Goal: Feedback & Contribution: Leave review/rating

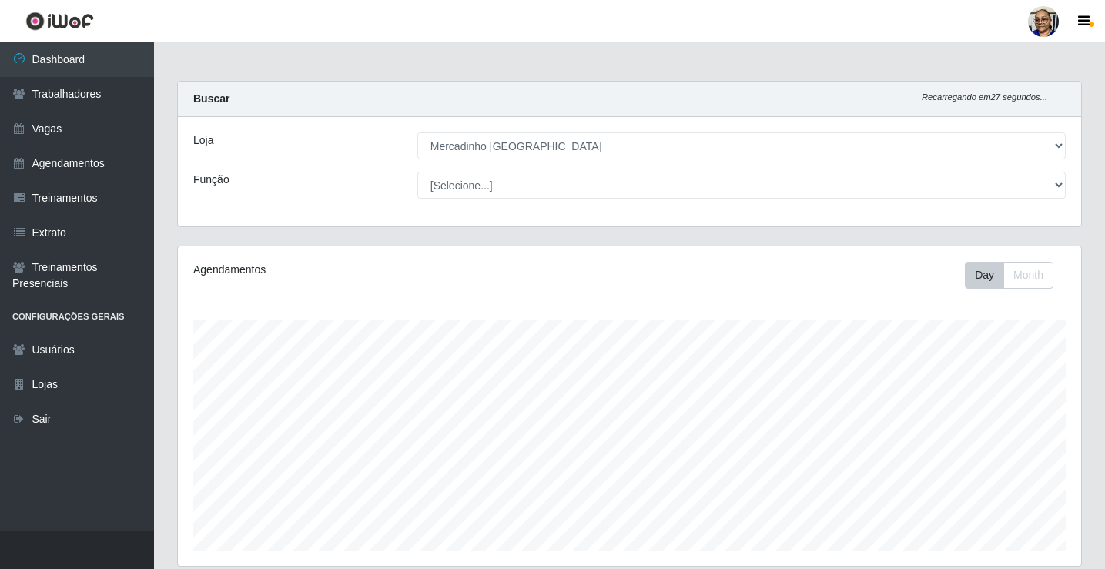
select select "345"
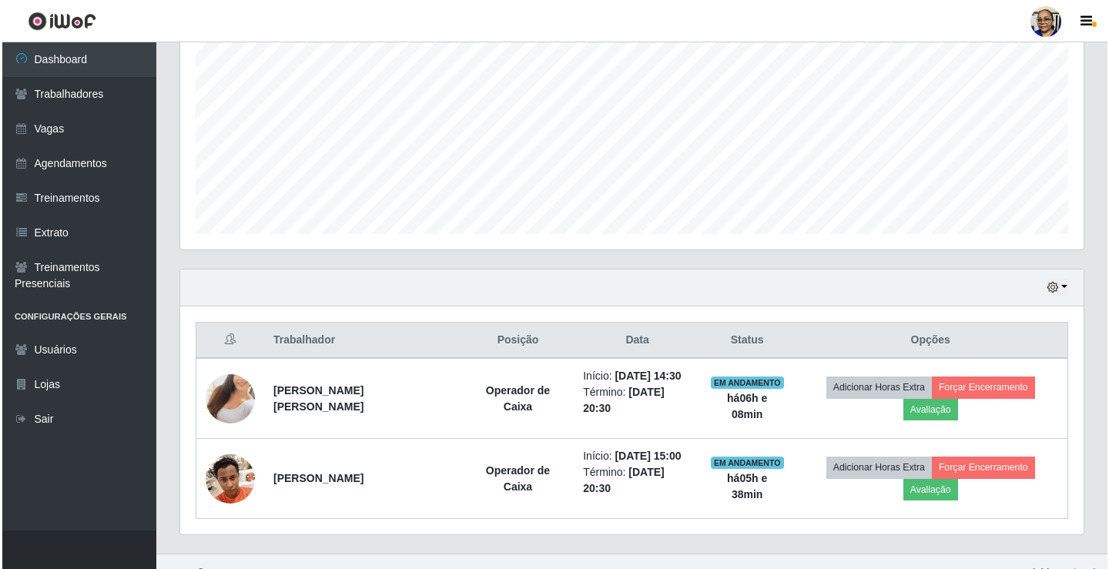
scroll to position [320, 903]
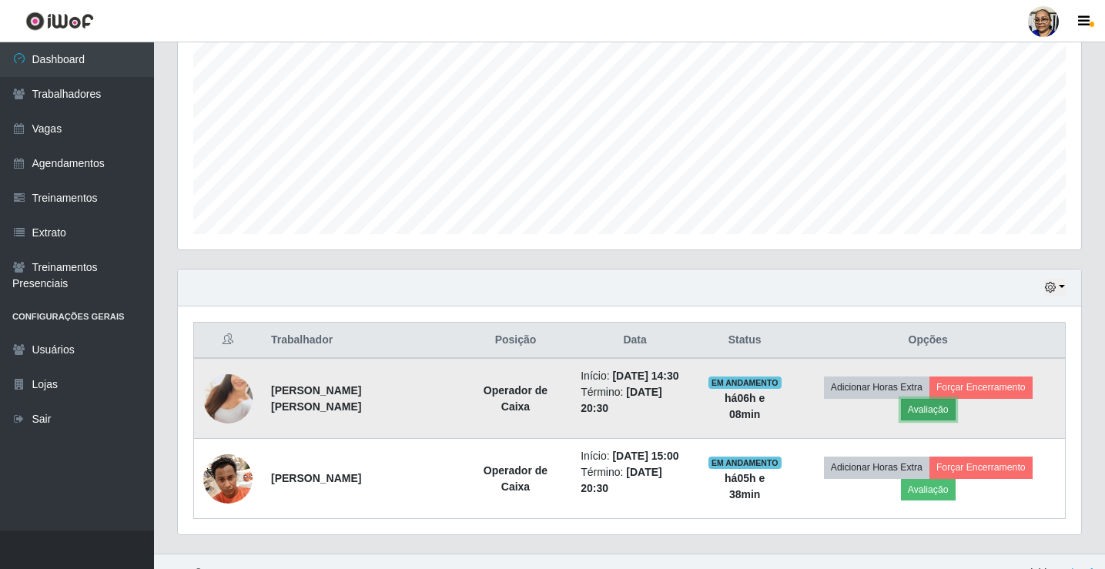
click at [956, 399] on button "Avaliação" at bounding box center [928, 410] width 55 height 22
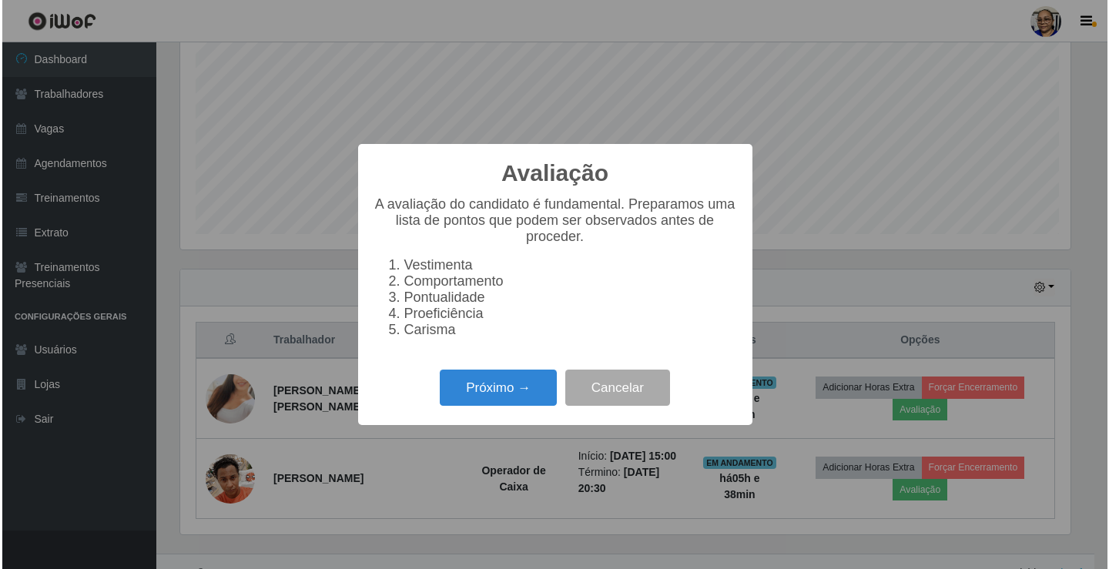
scroll to position [320, 894]
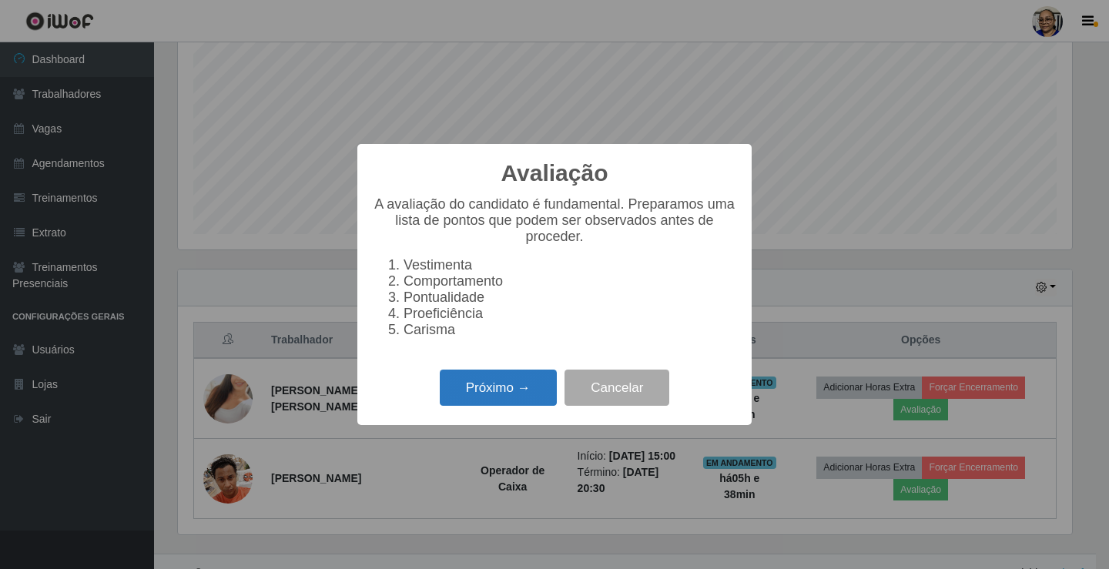
click at [524, 394] on button "Próximo →" at bounding box center [498, 388] width 117 height 36
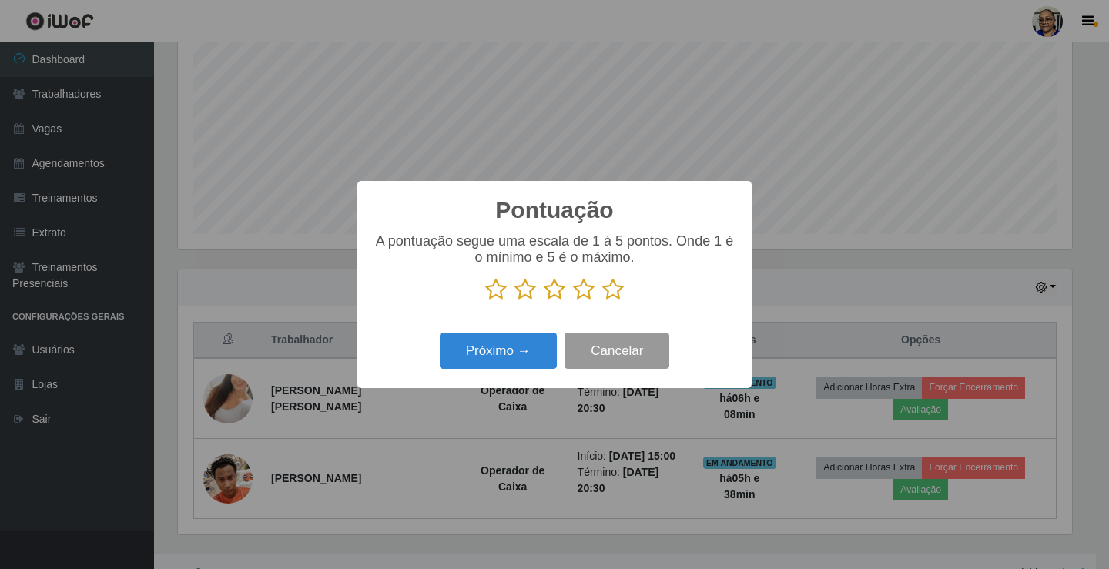
scroll to position [769782, 769208]
click at [613, 294] on icon at bounding box center [613, 289] width 22 height 23
click at [602, 301] on input "radio" at bounding box center [602, 301] width 0 height 0
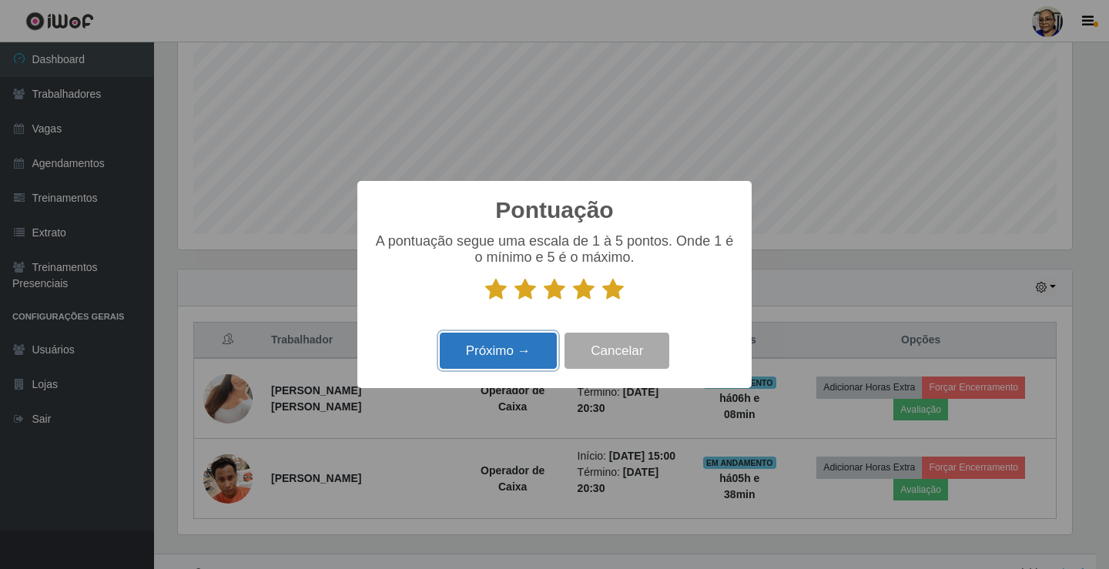
click at [506, 363] on button "Próximo →" at bounding box center [498, 351] width 117 height 36
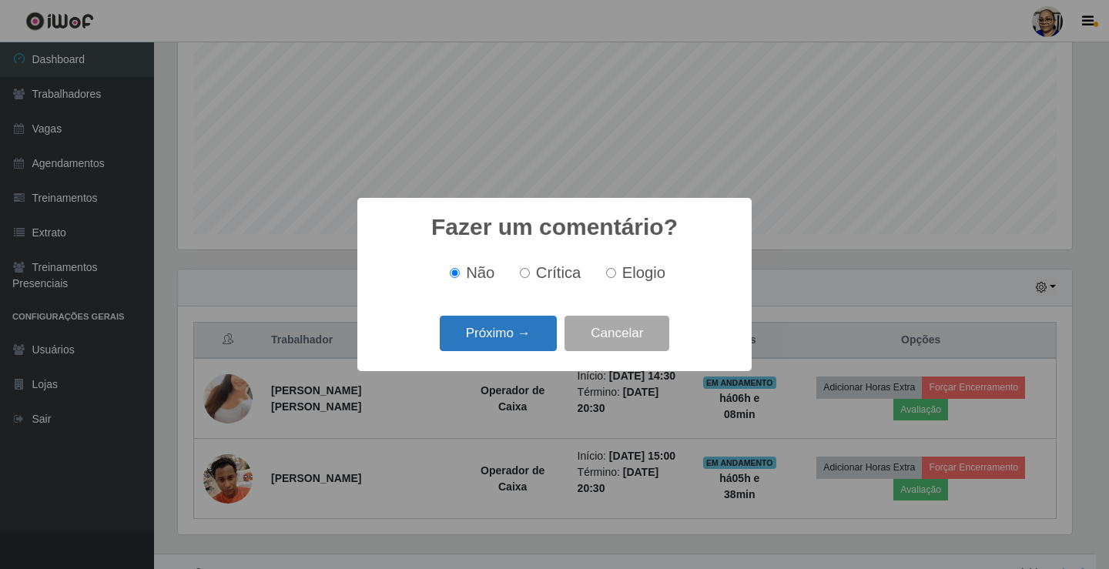
click at [524, 337] on button "Próximo →" at bounding box center [498, 334] width 117 height 36
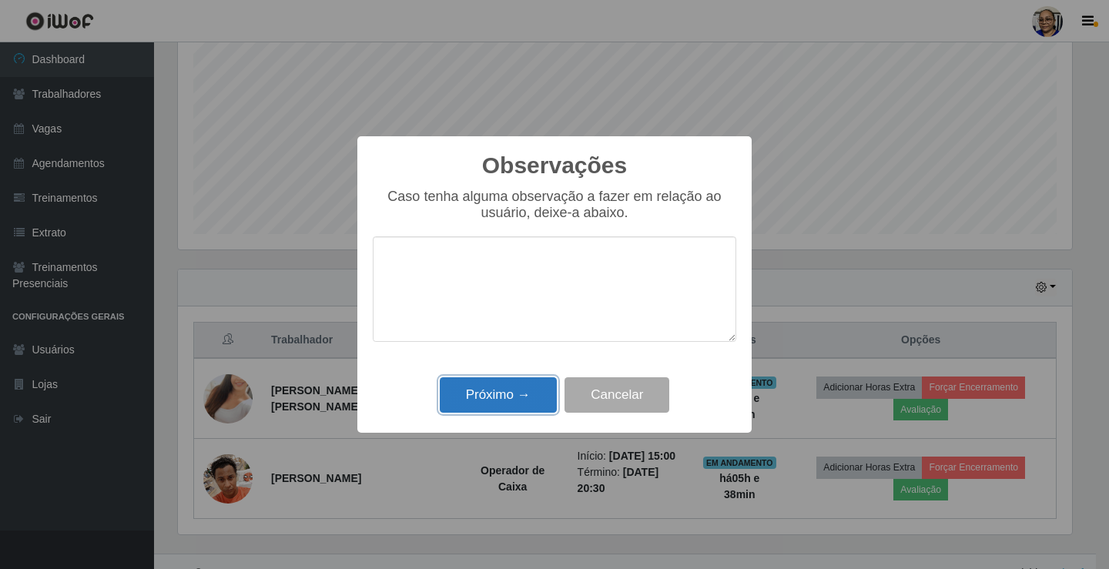
click at [529, 397] on button "Próximo →" at bounding box center [498, 395] width 117 height 36
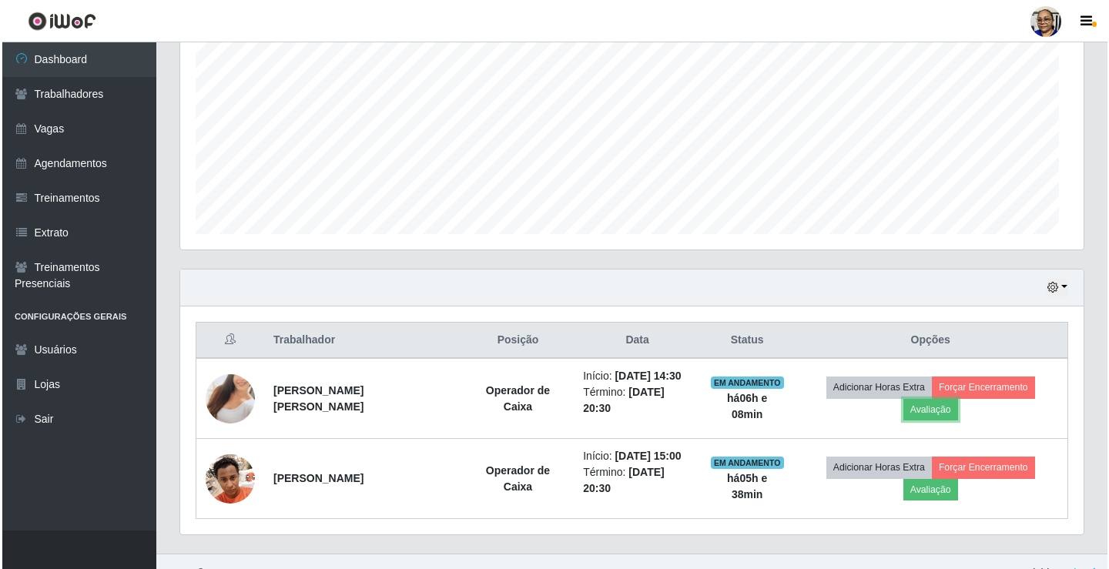
scroll to position [320, 903]
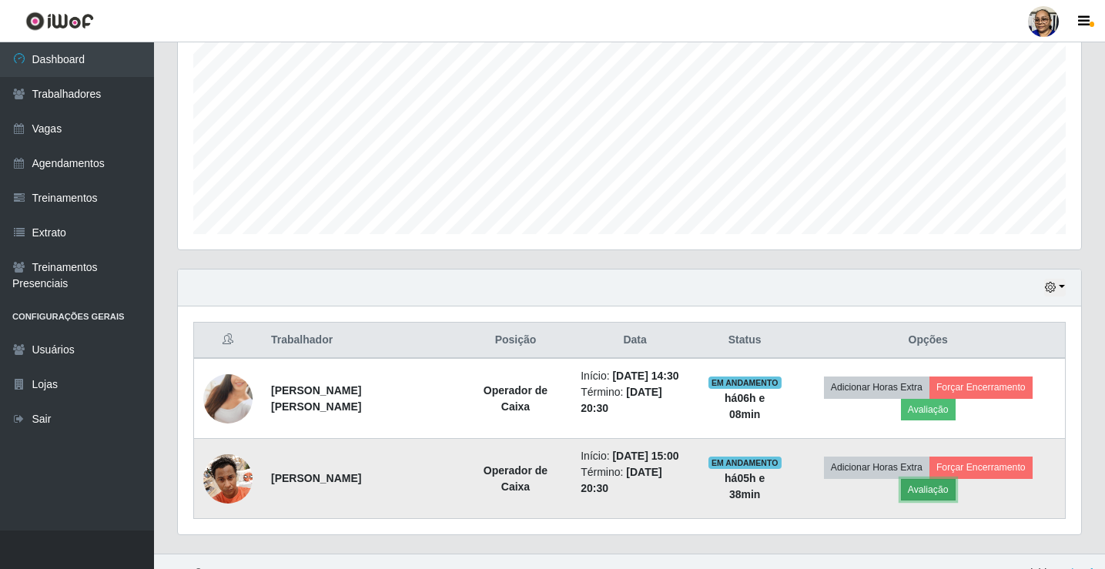
click at [956, 479] on button "Avaliação" at bounding box center [928, 490] width 55 height 22
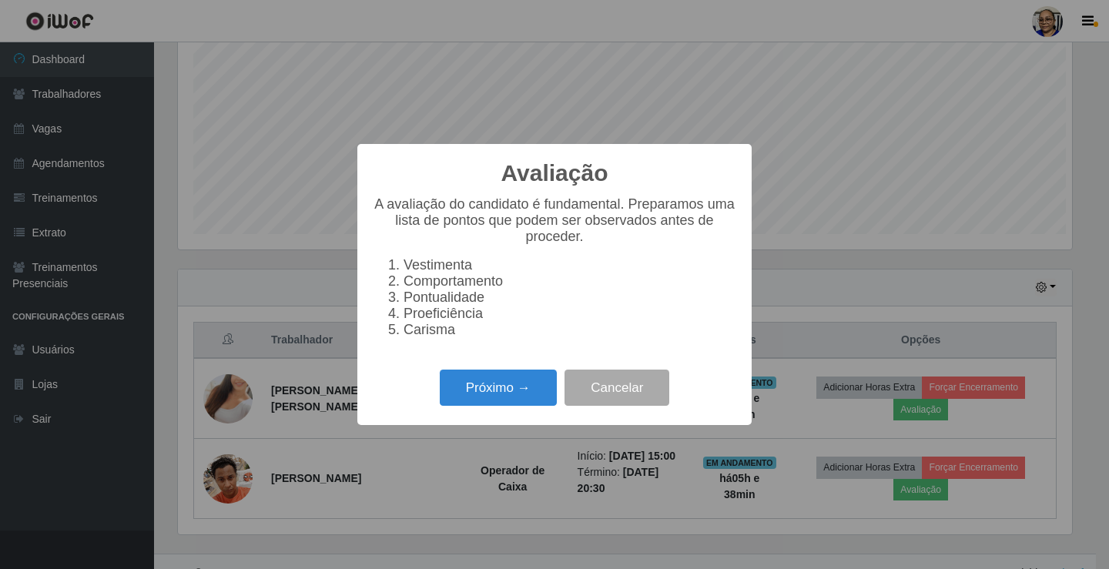
scroll to position [320, 894]
click at [510, 394] on button "Próximo →" at bounding box center [498, 388] width 117 height 36
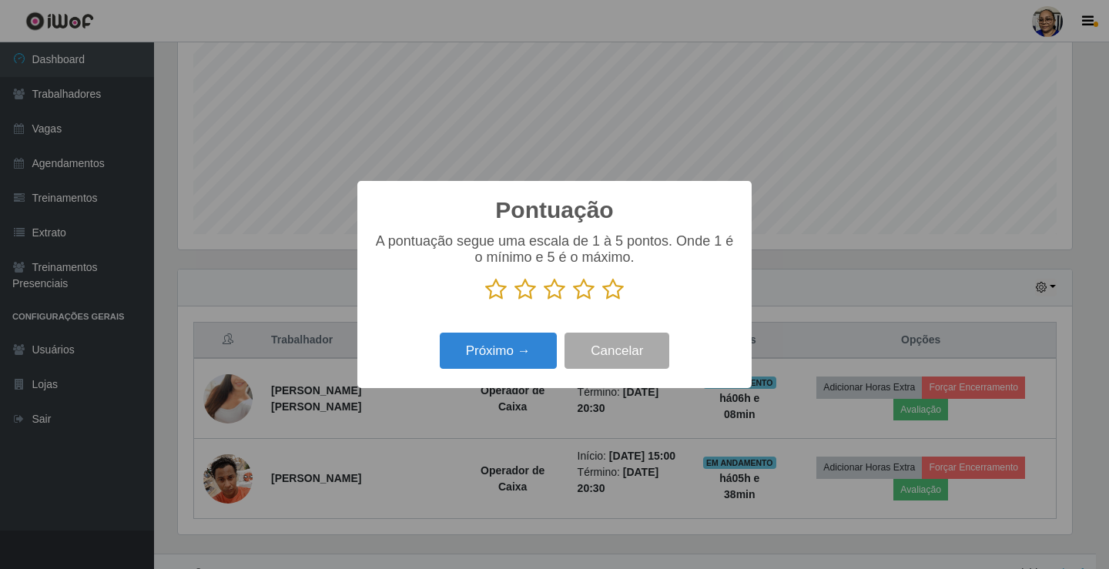
scroll to position [769782, 769208]
click at [613, 300] on icon at bounding box center [613, 289] width 22 height 23
click at [602, 301] on input "radio" at bounding box center [602, 301] width 0 height 0
click at [524, 345] on button "Próximo →" at bounding box center [498, 351] width 117 height 36
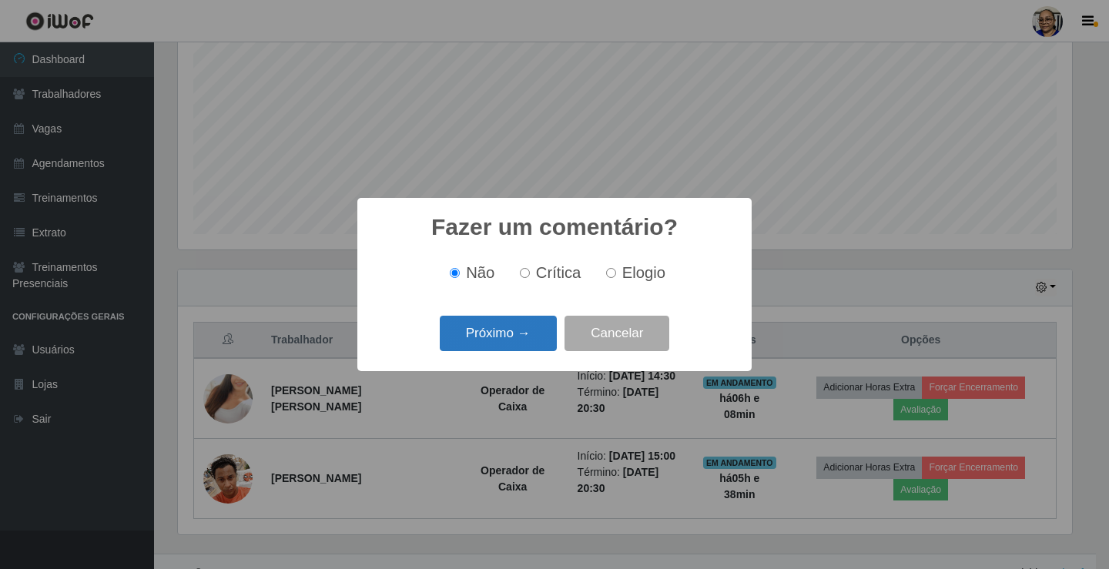
click at [525, 342] on button "Próximo →" at bounding box center [498, 334] width 117 height 36
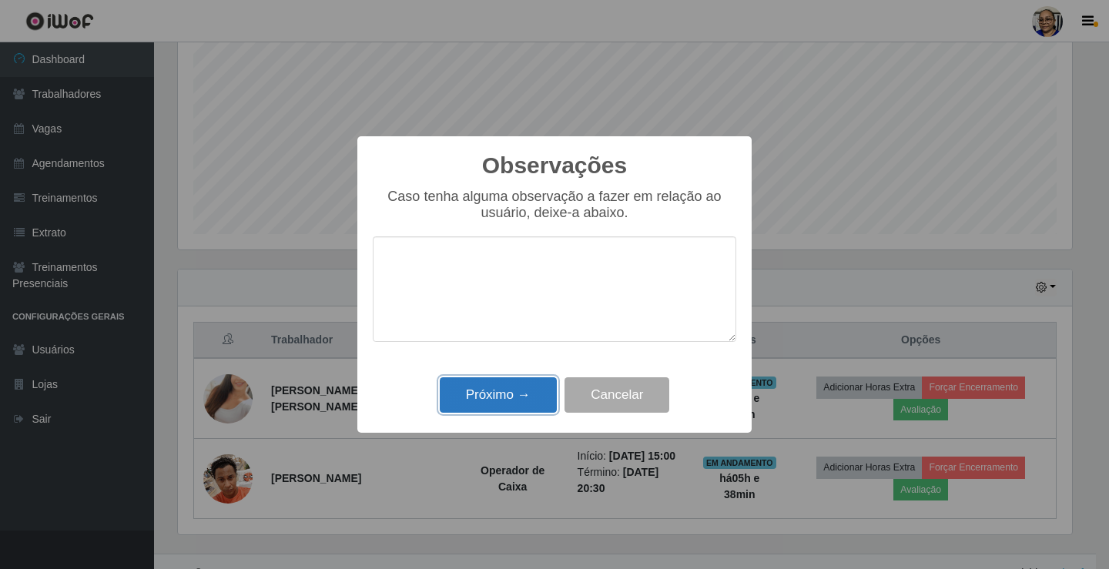
click at [521, 394] on button "Próximo →" at bounding box center [498, 395] width 117 height 36
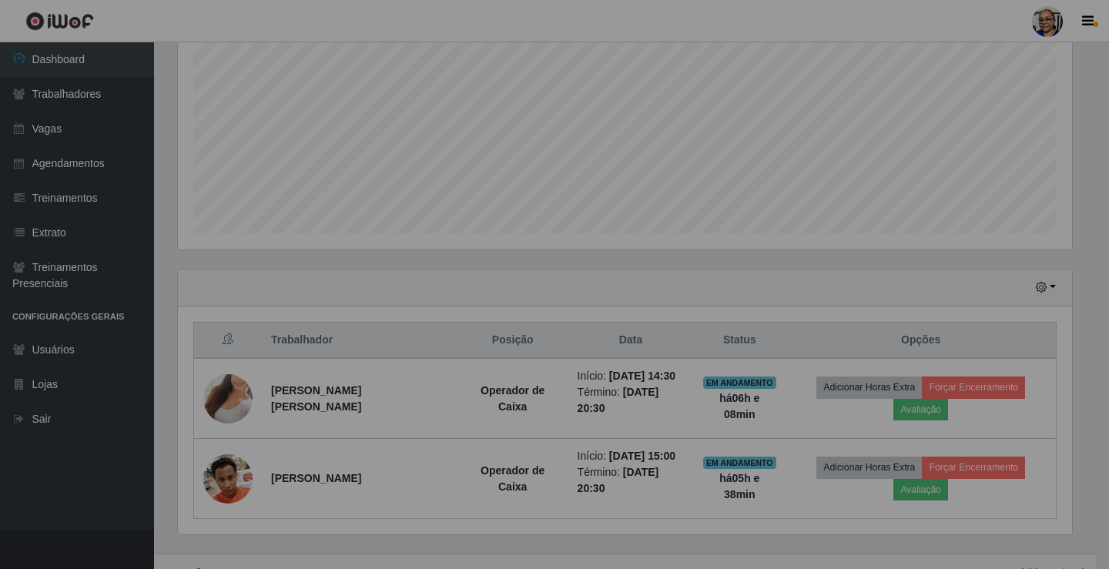
scroll to position [320, 903]
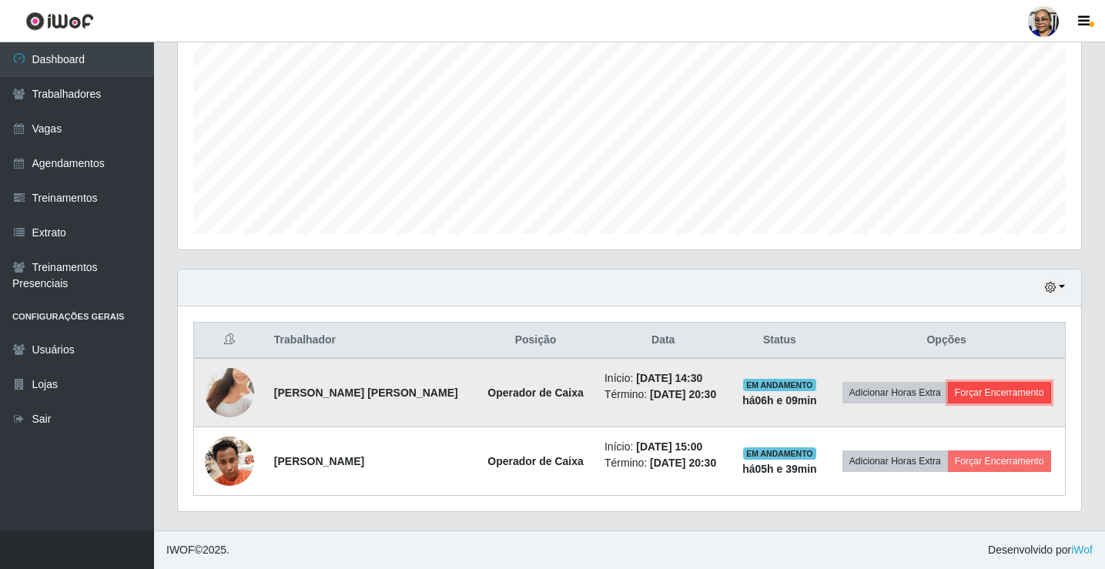
click at [1010, 393] on button "Forçar Encerramento" at bounding box center [999, 393] width 103 height 22
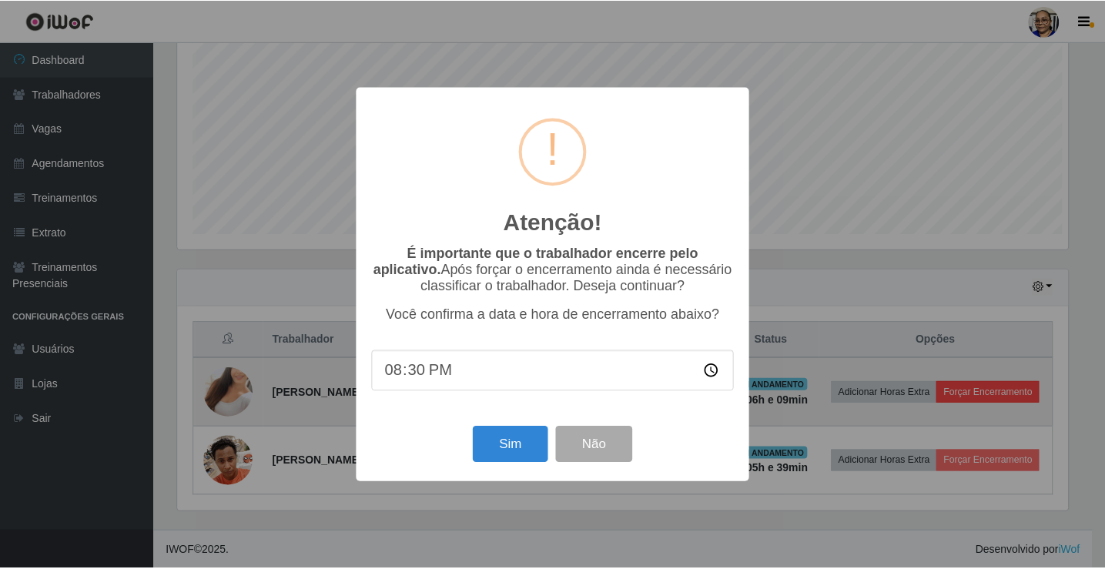
scroll to position [320, 894]
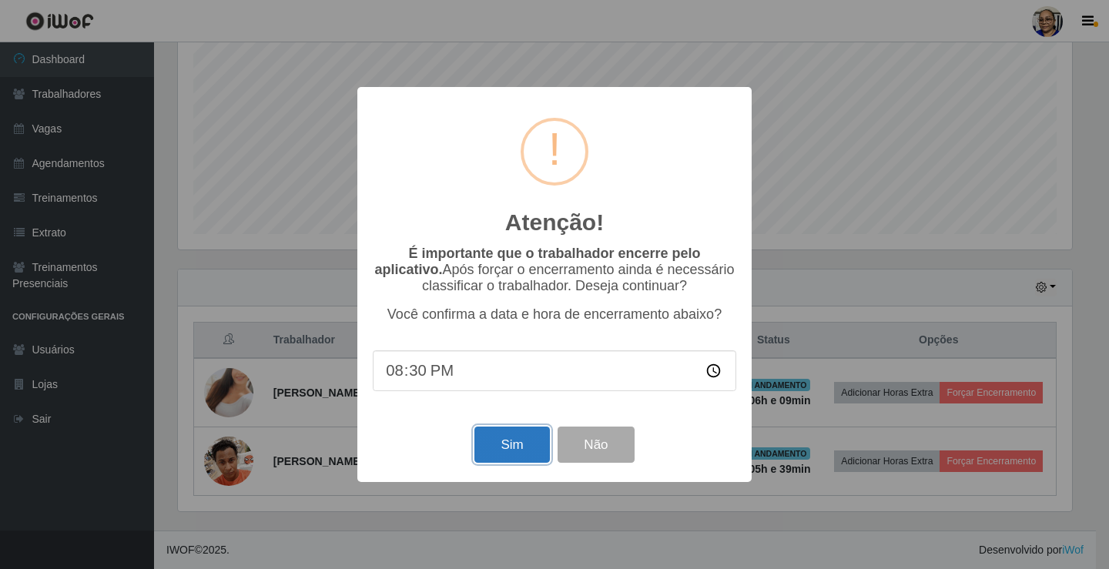
click at [518, 444] on button "Sim" at bounding box center [511, 445] width 75 height 36
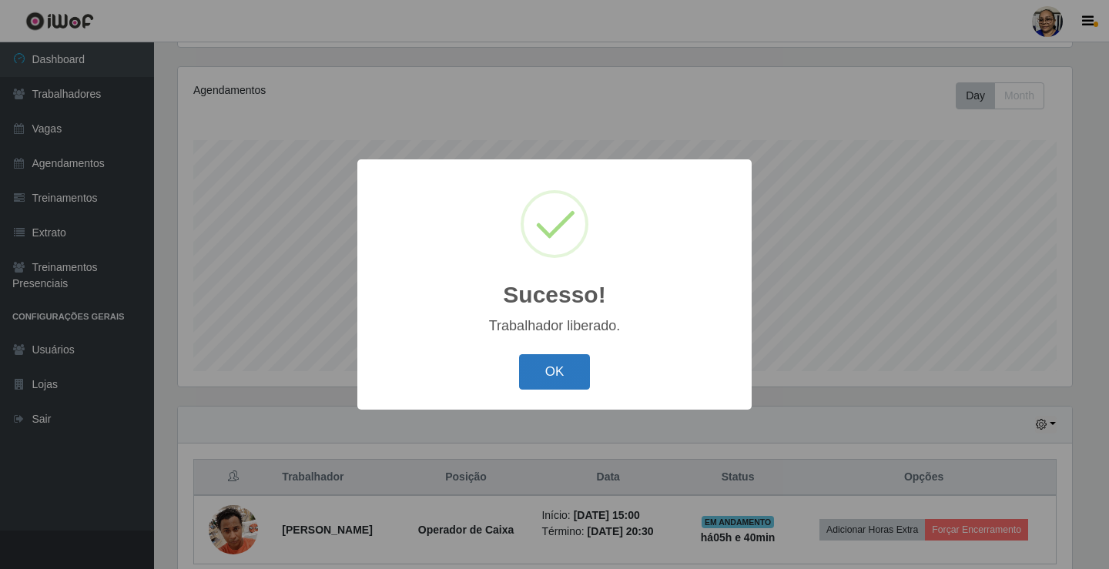
click at [541, 377] on button "OK" at bounding box center [555, 372] width 72 height 36
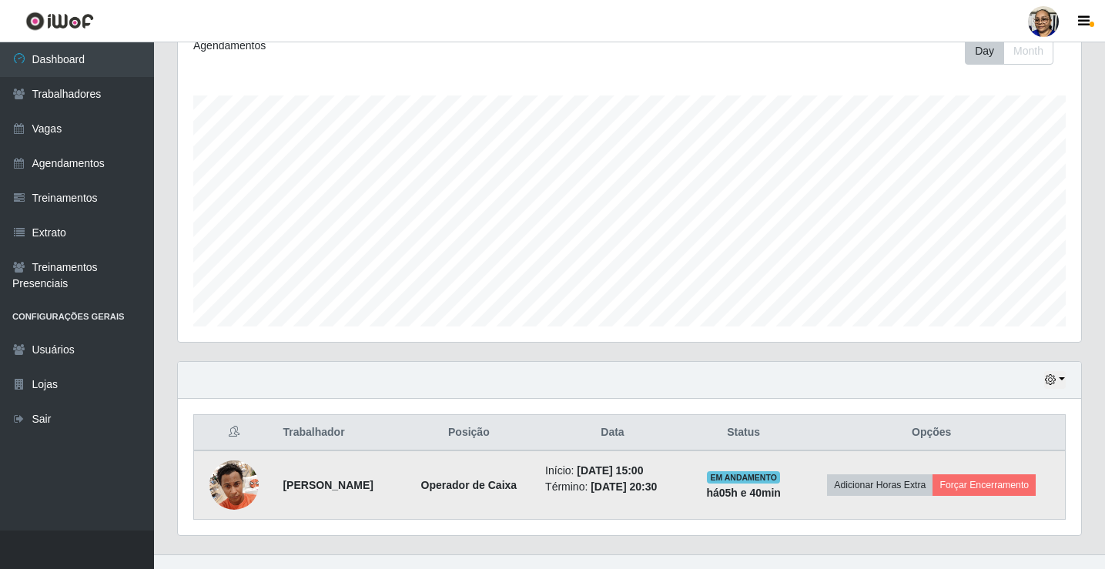
scroll to position [248, 0]
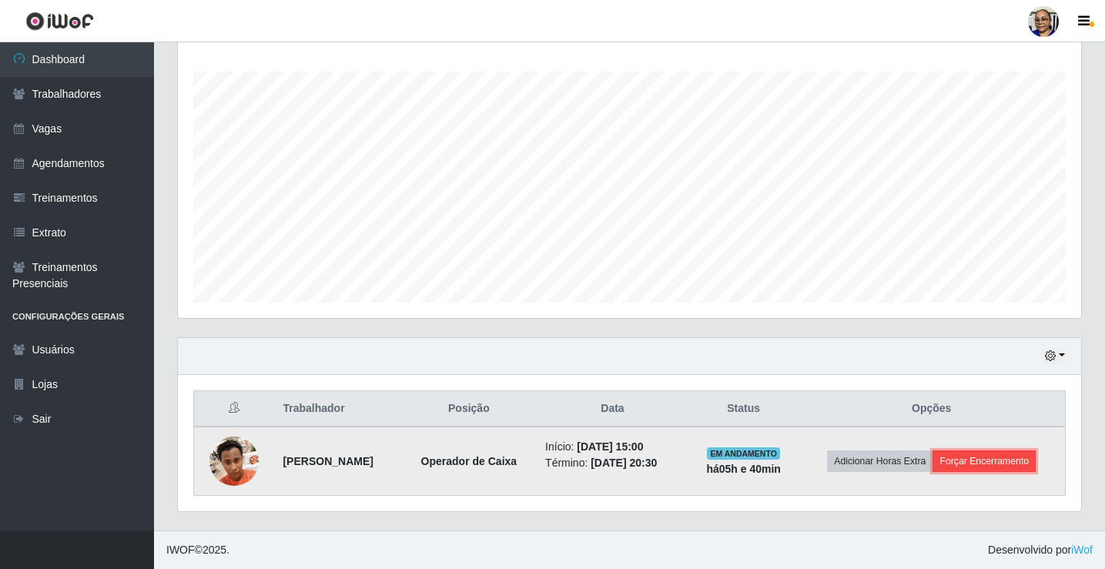
click at [1013, 461] on button "Forçar Encerramento" at bounding box center [984, 462] width 103 height 22
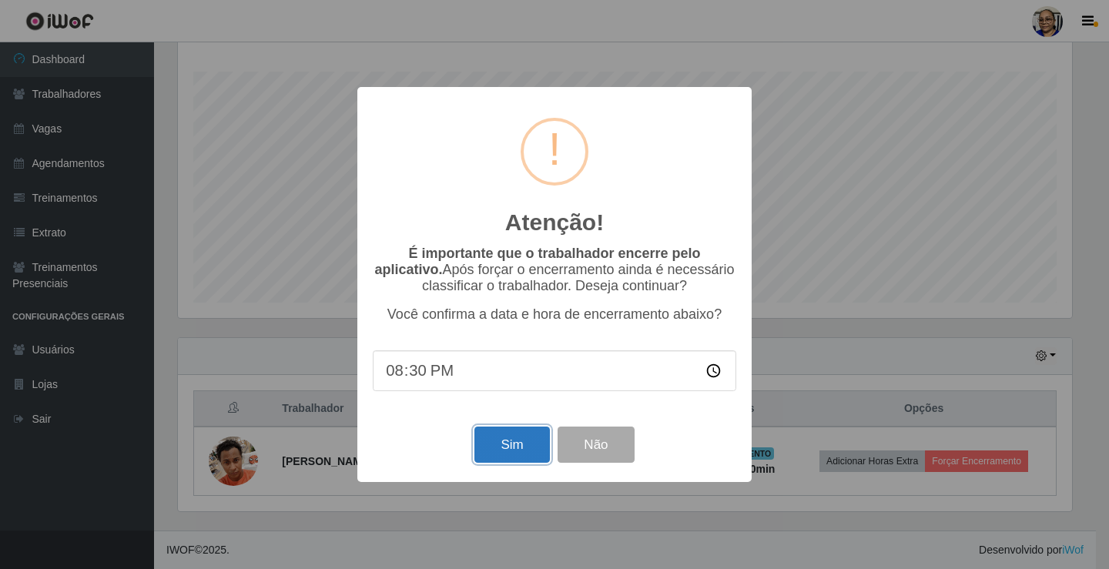
click at [528, 451] on button "Sim" at bounding box center [511, 445] width 75 height 36
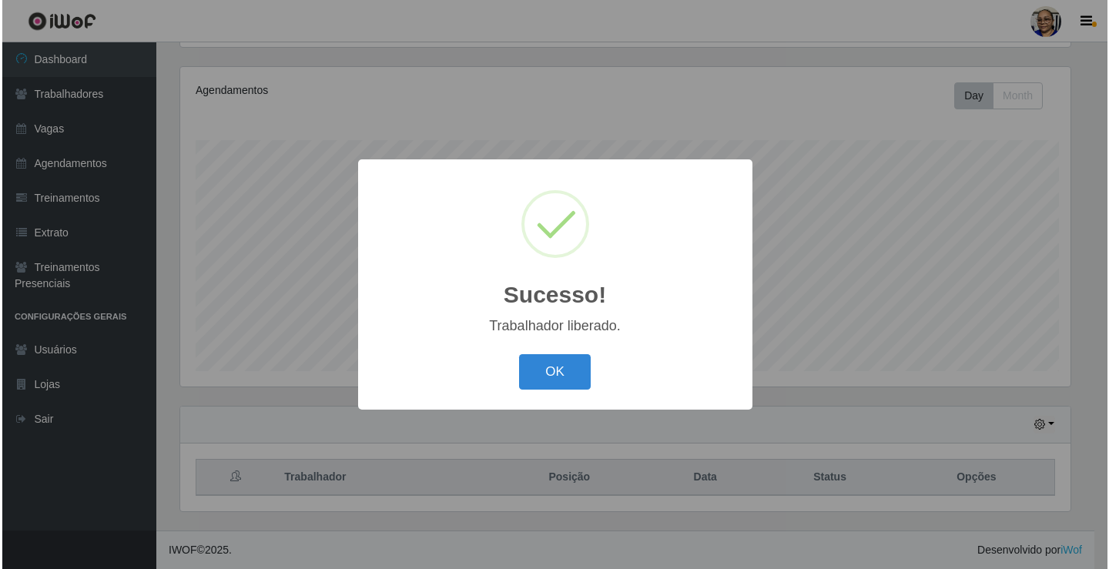
scroll to position [0, 0]
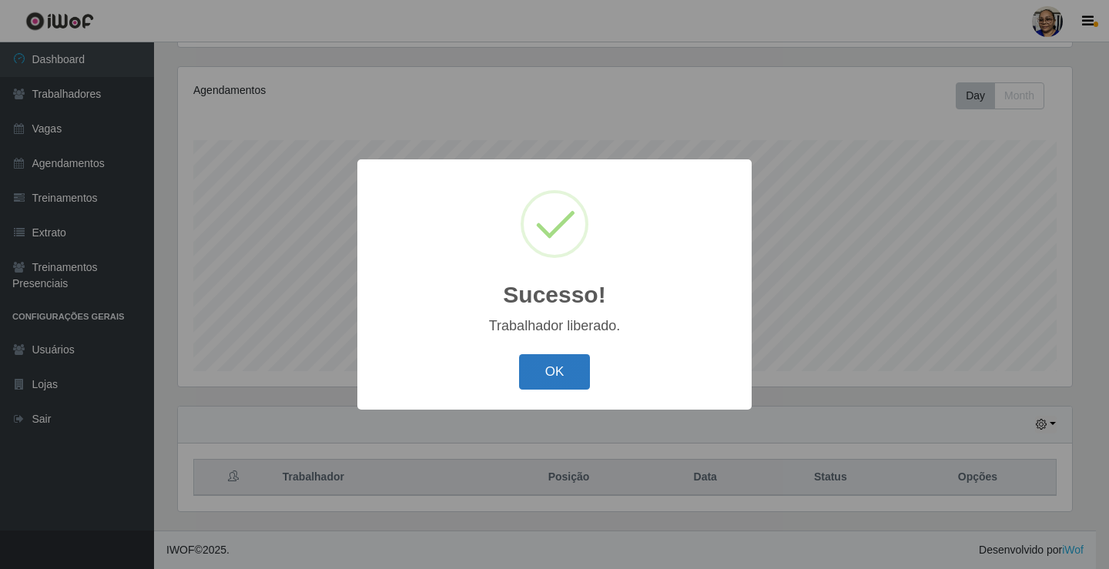
click at [564, 372] on button "OK" at bounding box center [555, 372] width 72 height 36
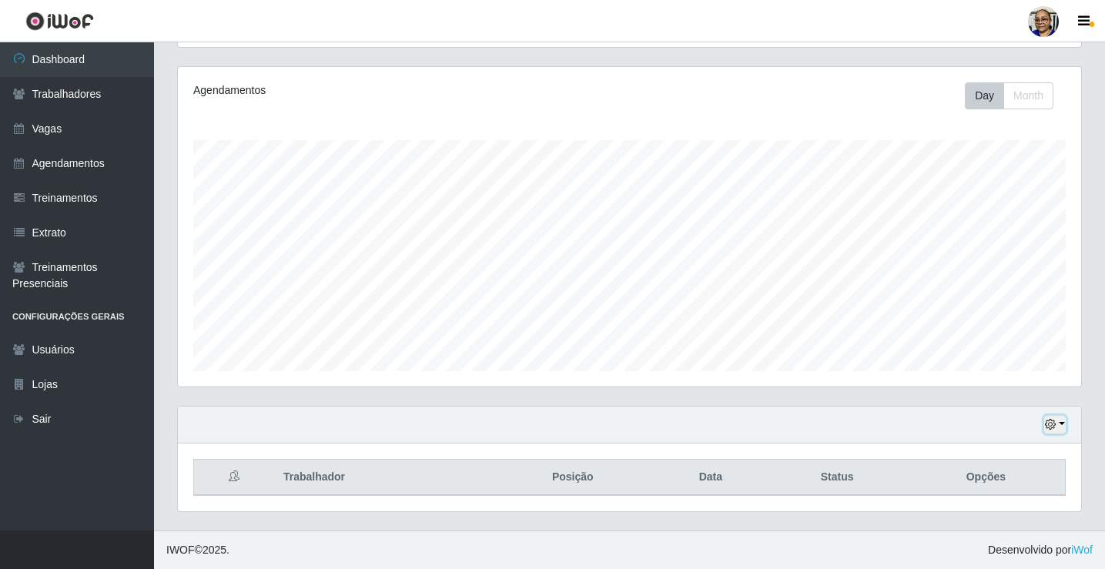
click at [1062, 420] on button "button" at bounding box center [1055, 425] width 22 height 18
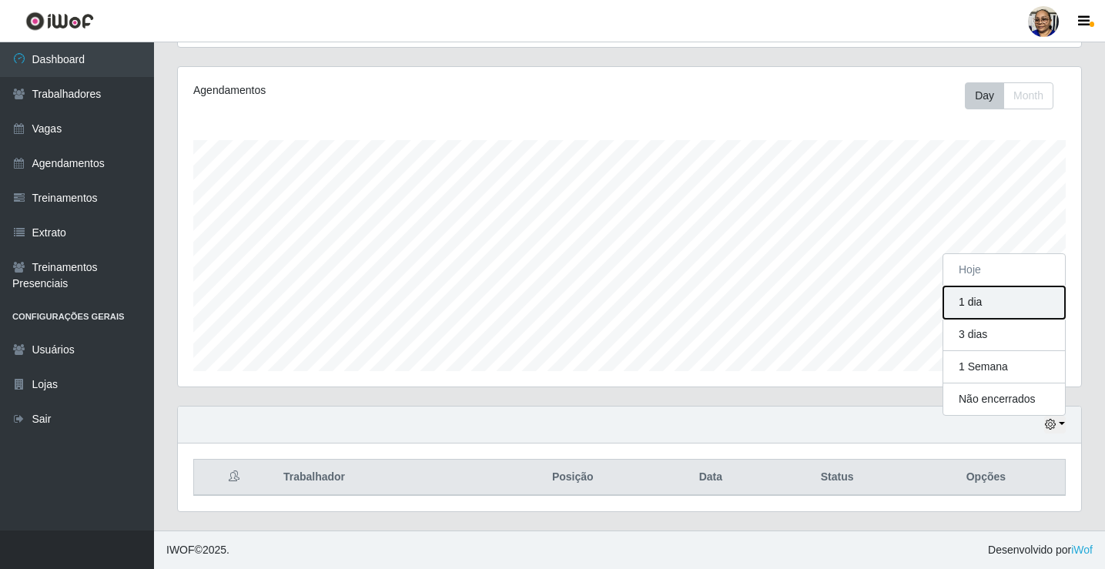
click at [1034, 301] on button "1 dia" at bounding box center [1004, 302] width 122 height 32
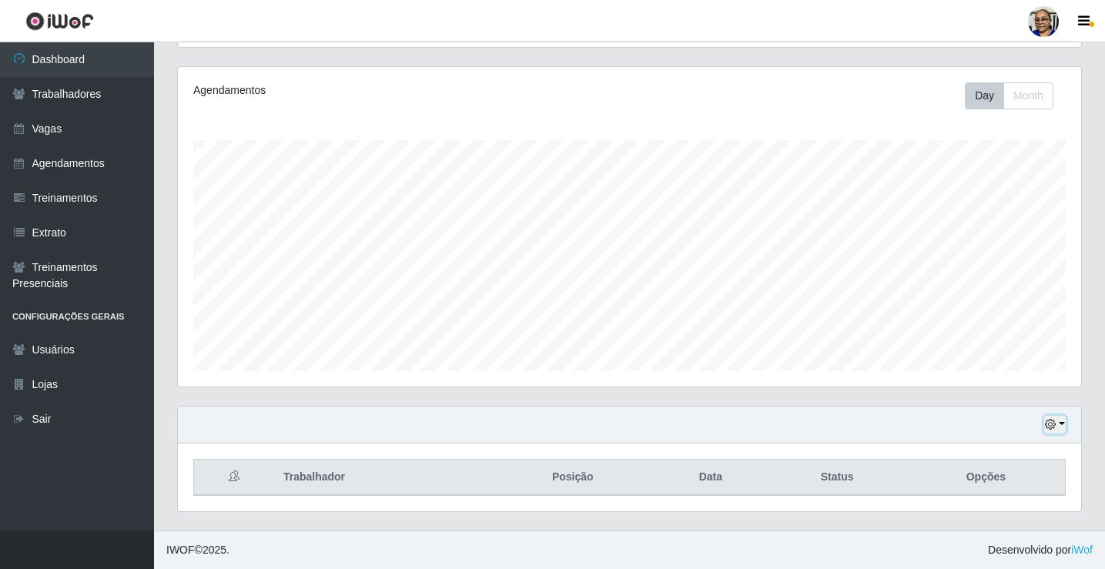
click at [1060, 423] on button "button" at bounding box center [1055, 425] width 22 height 18
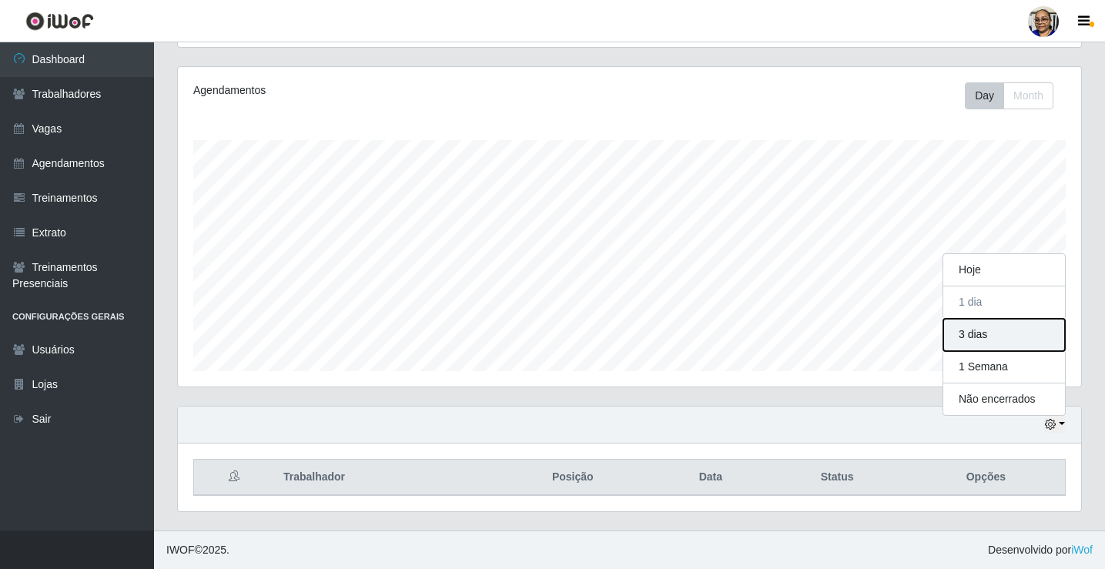
click at [997, 336] on button "3 dias" at bounding box center [1004, 335] width 122 height 32
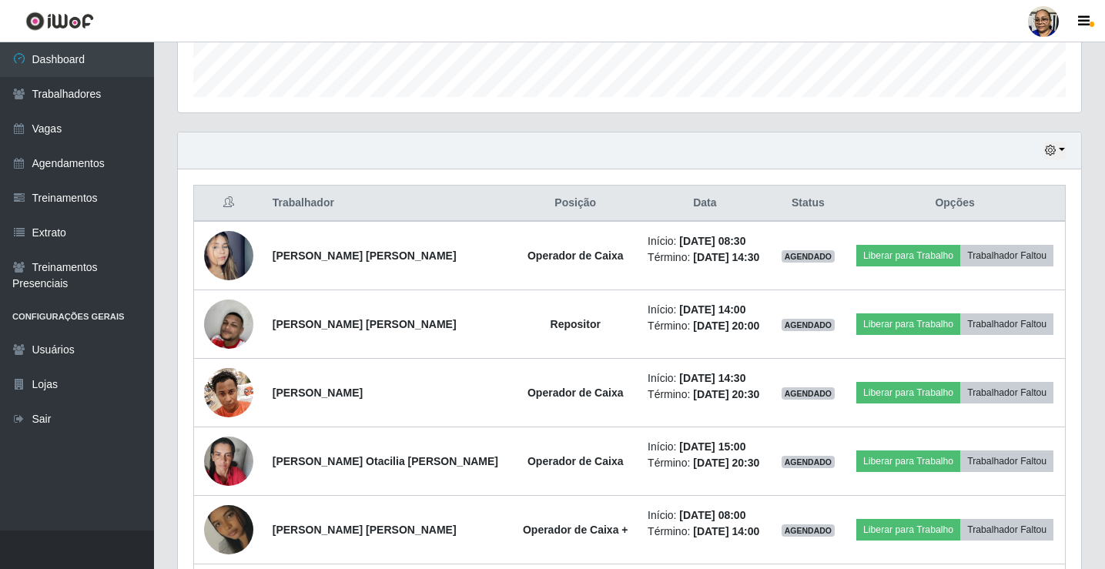
scroll to position [377, 0]
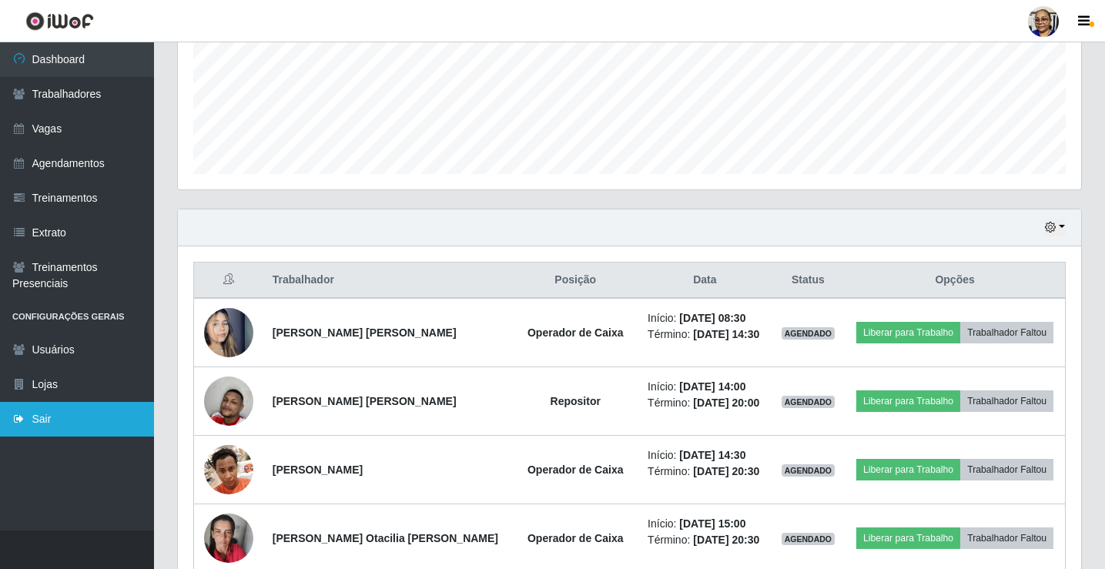
click at [42, 420] on link "Sair" at bounding box center [77, 419] width 154 height 35
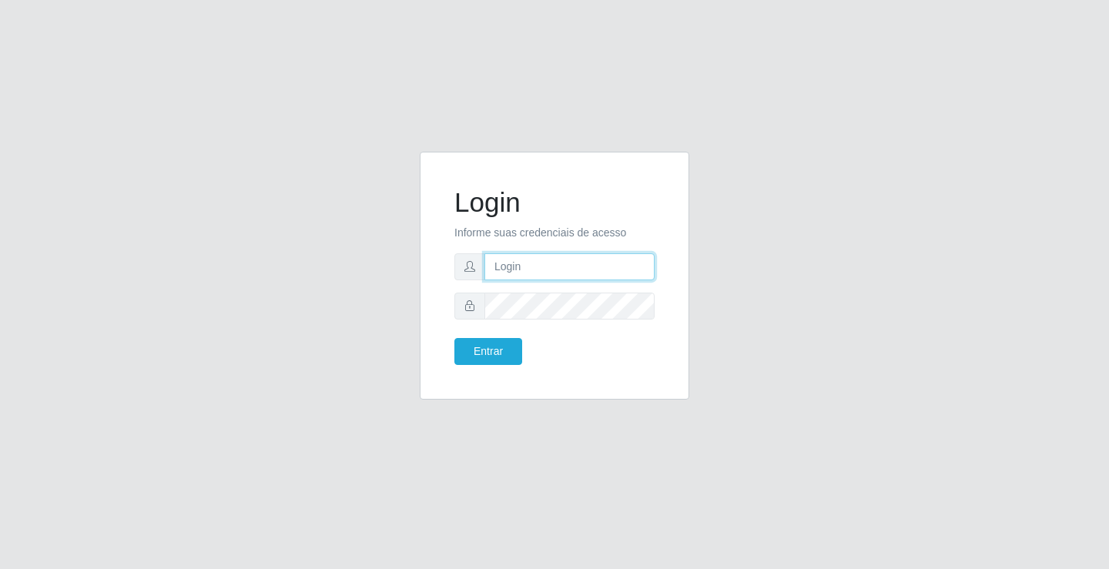
type input "[EMAIL_ADDRESS][DOMAIN_NAME]"
